Goal: Task Accomplishment & Management: Use online tool/utility

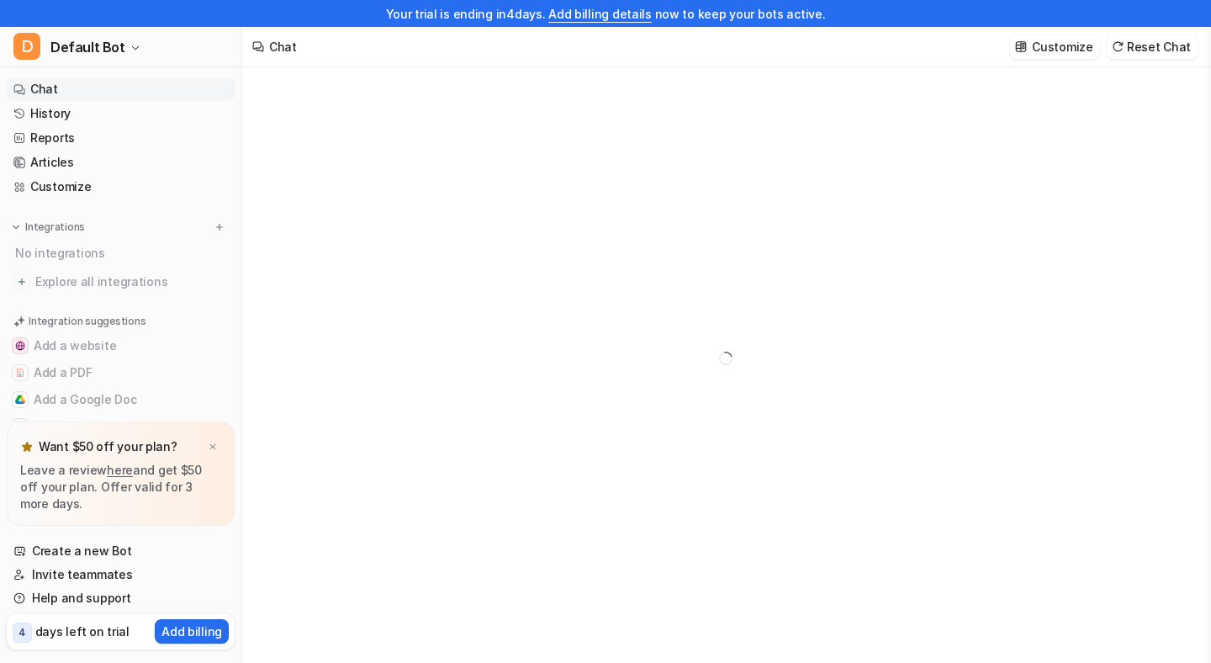
type textarea "**********"
click at [213, 440] on div at bounding box center [212, 446] width 17 height 17
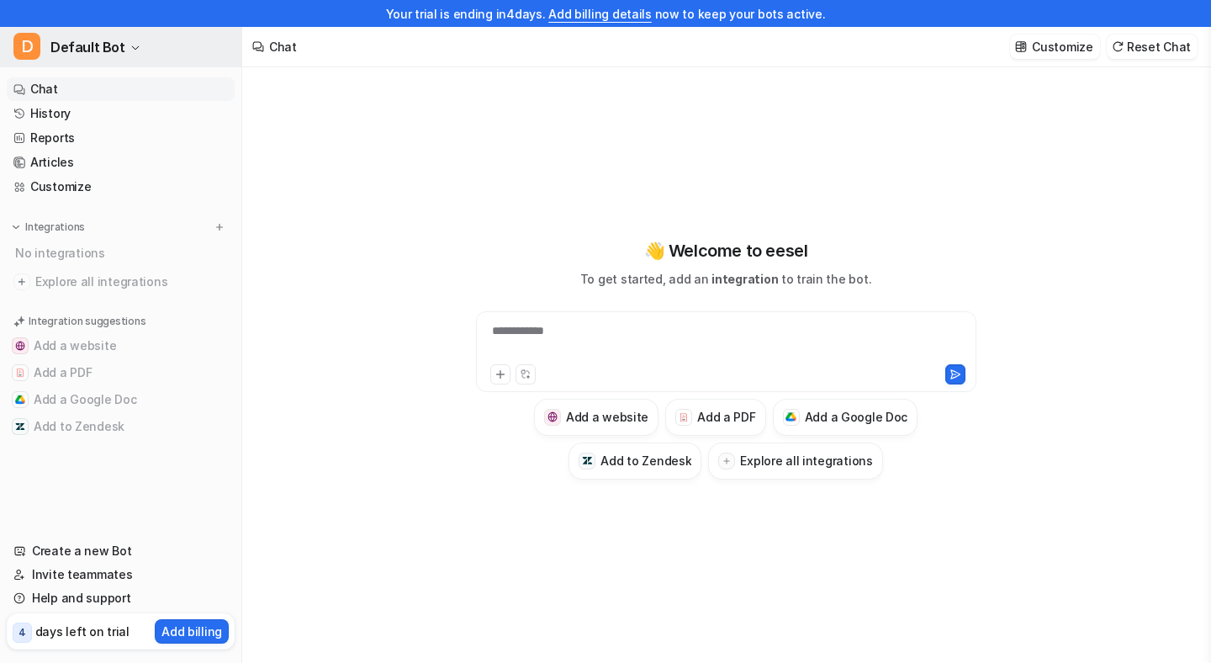
click at [108, 50] on span "Default Bot" at bounding box center [87, 47] width 75 height 24
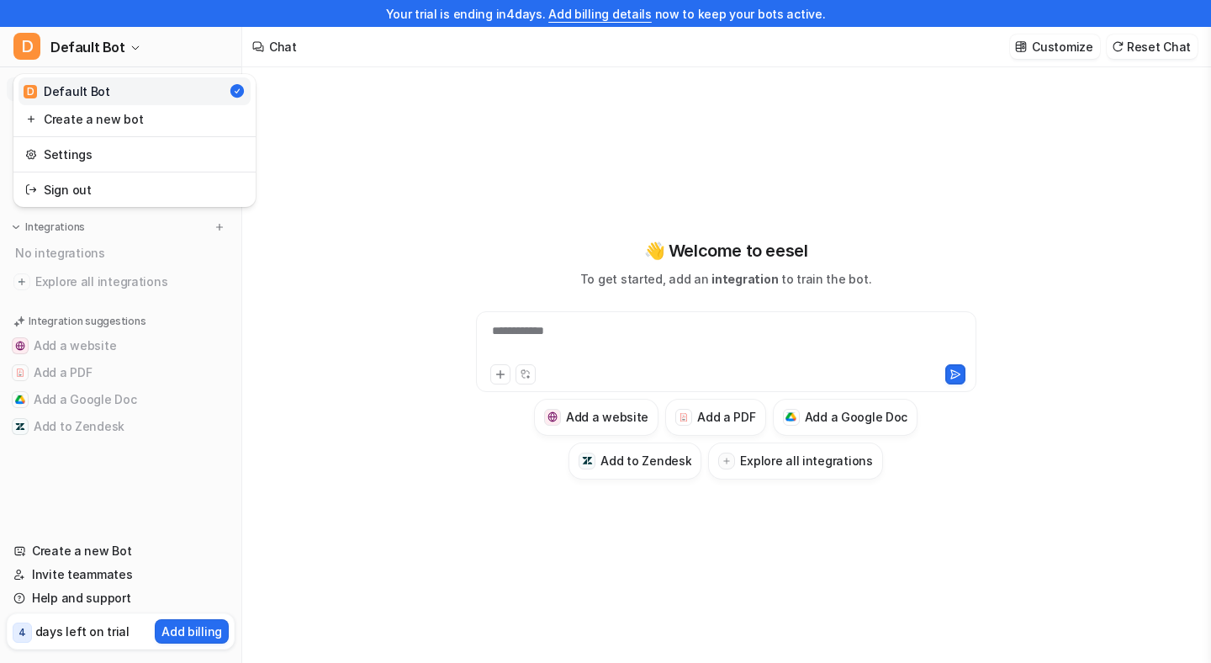
click at [304, 151] on div "**********" at bounding box center [605, 331] width 1211 height 663
click at [360, 275] on div "**********" at bounding box center [725, 378] width 967 height 622
click at [25, 286] on img at bounding box center [21, 281] width 17 height 17
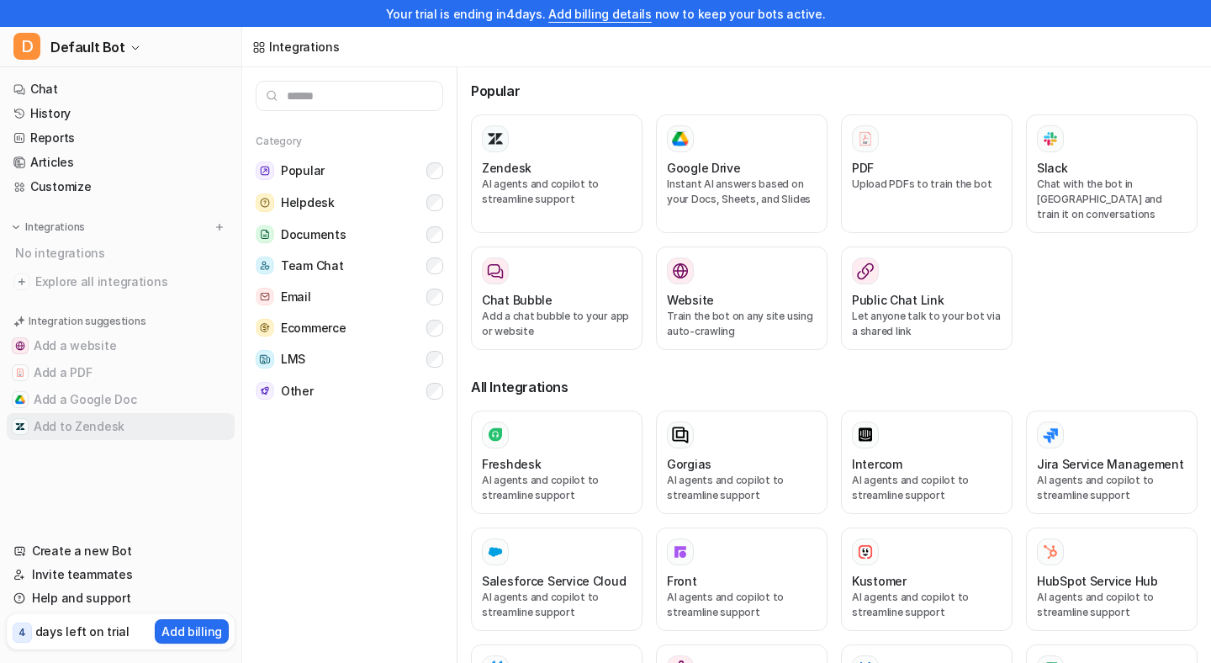
click at [96, 427] on button "Add to Zendesk" at bounding box center [121, 426] width 228 height 27
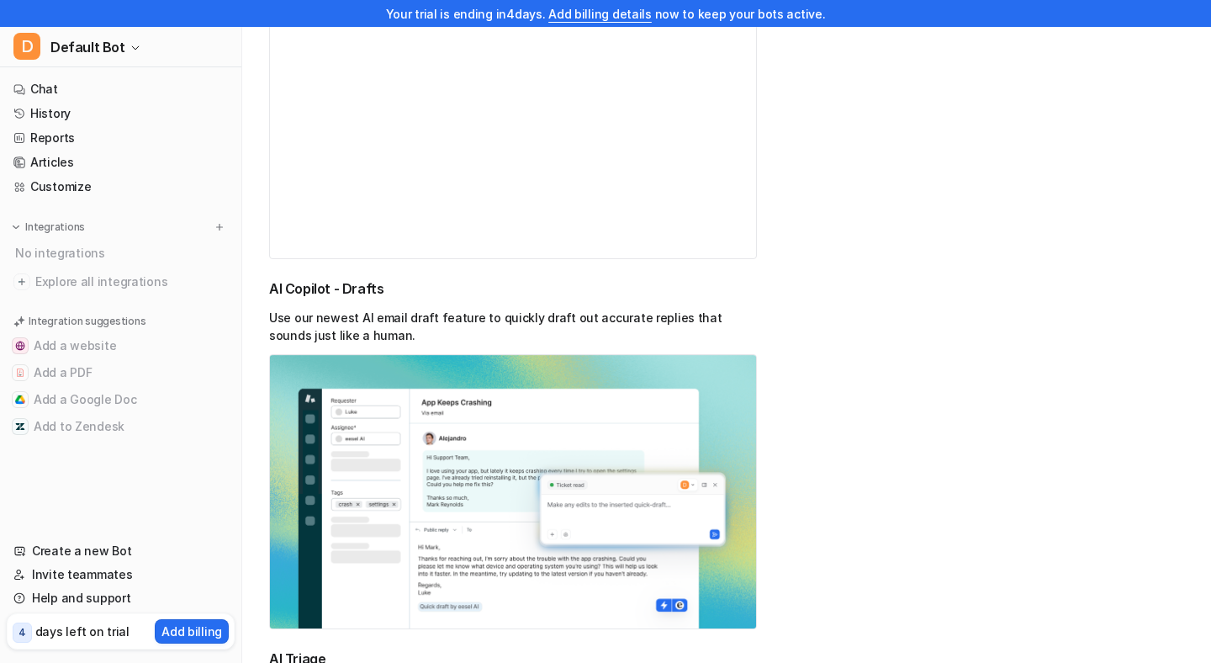
scroll to position [1665, 0]
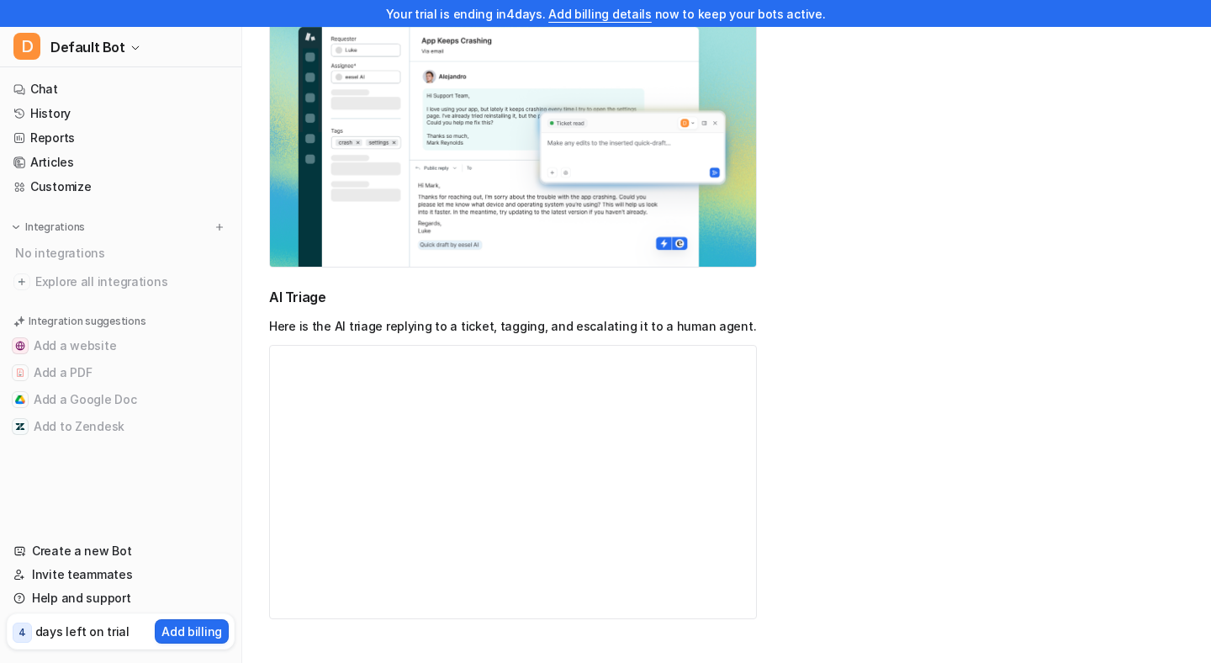
click at [500, 416] on video "Your browser does not support the video tag." at bounding box center [513, 482] width 488 height 274
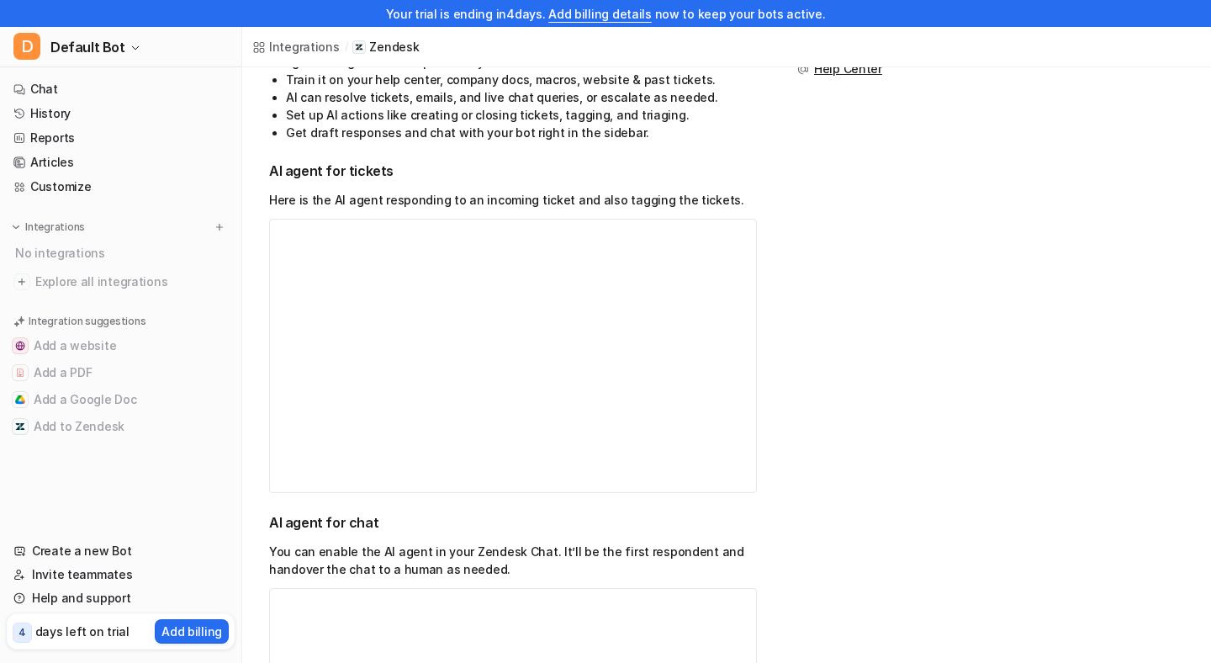
scroll to position [0, 0]
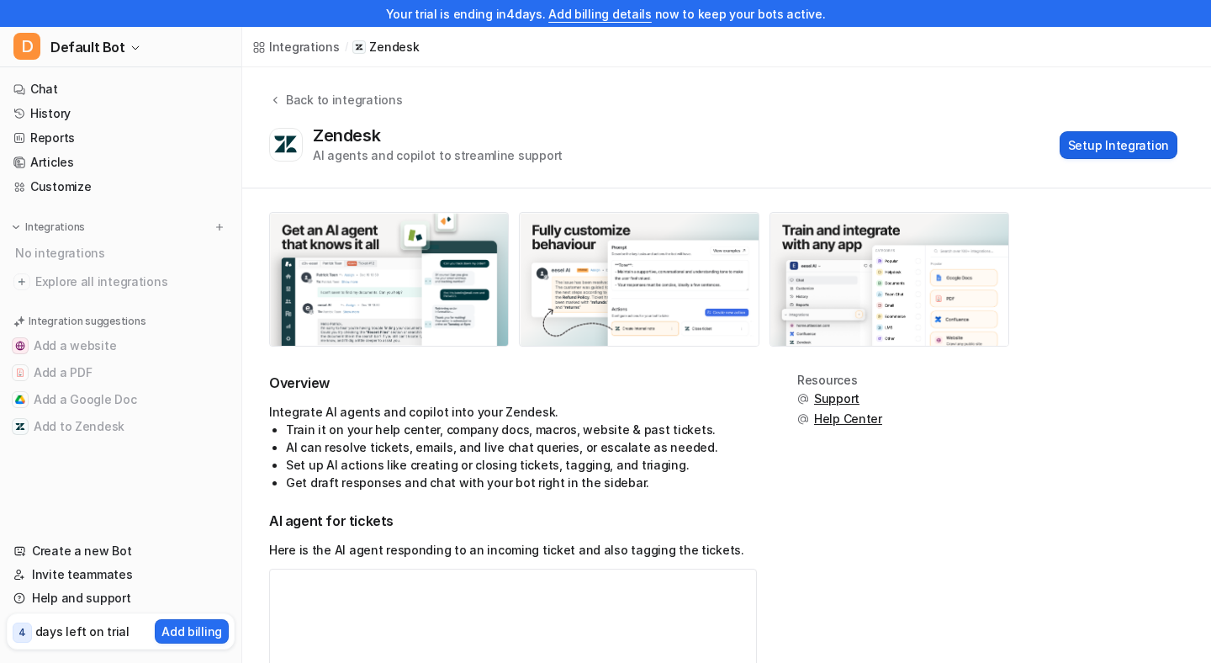
click at [1109, 146] on button "Setup Integration" at bounding box center [1119, 145] width 118 height 28
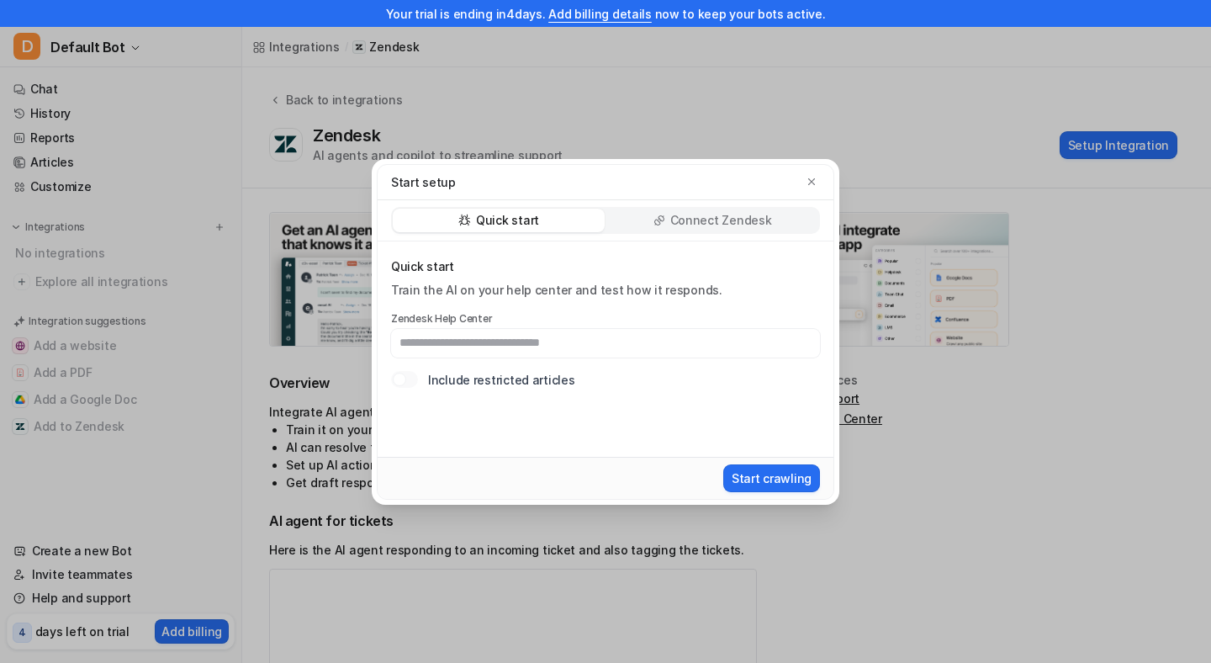
click at [588, 347] on input "text" at bounding box center [605, 343] width 429 height 29
click at [680, 207] on div "Quick start Connect Zendesk" at bounding box center [605, 220] width 429 height 27
click at [680, 225] on p "Connect Zendesk" at bounding box center [721, 220] width 102 height 17
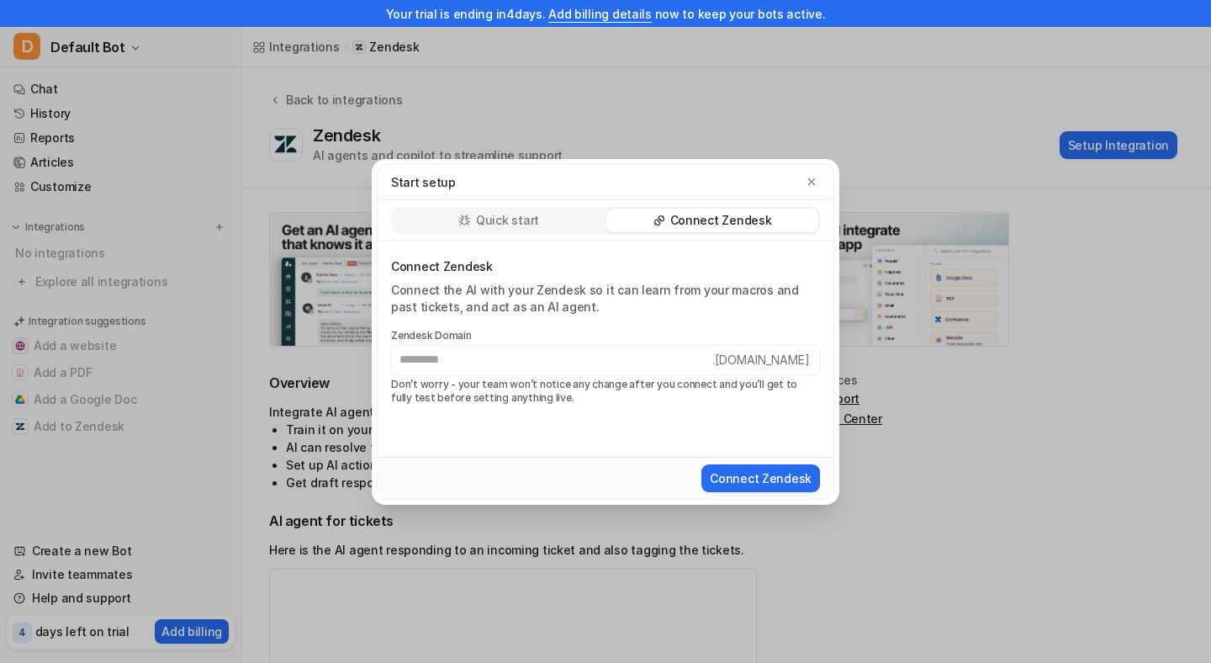
click at [551, 222] on div "Quick start" at bounding box center [499, 221] width 212 height 24
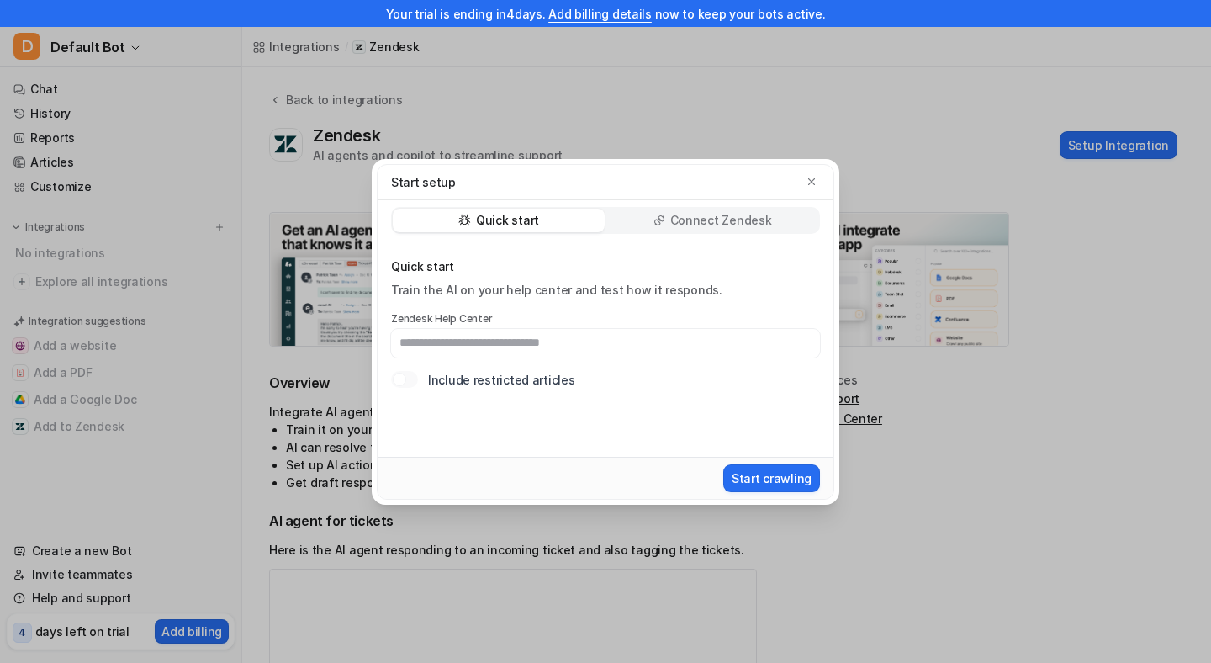
click at [622, 74] on div "Start setup Quick start Connect Zendesk Quick start Train the AI on your help c…" at bounding box center [605, 331] width 495 height 663
